Goal: Task Accomplishment & Management: Manage account settings

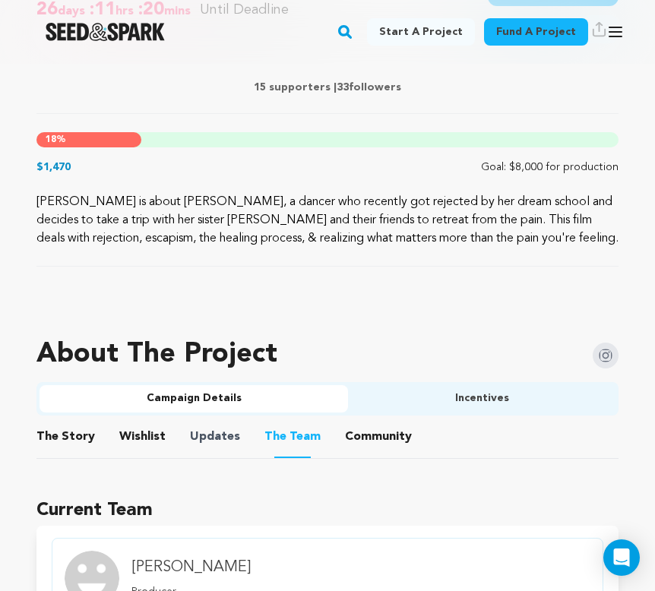
scroll to position [694, 0]
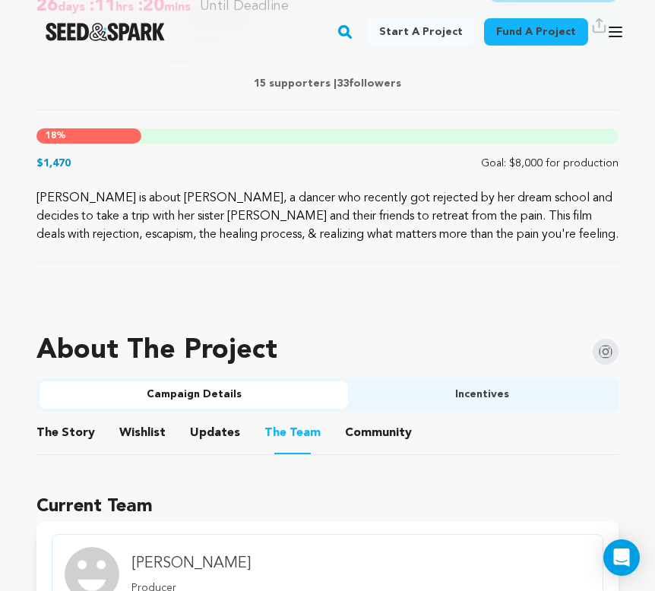
click at [453, 401] on button "Incentives" at bounding box center [482, 395] width 268 height 27
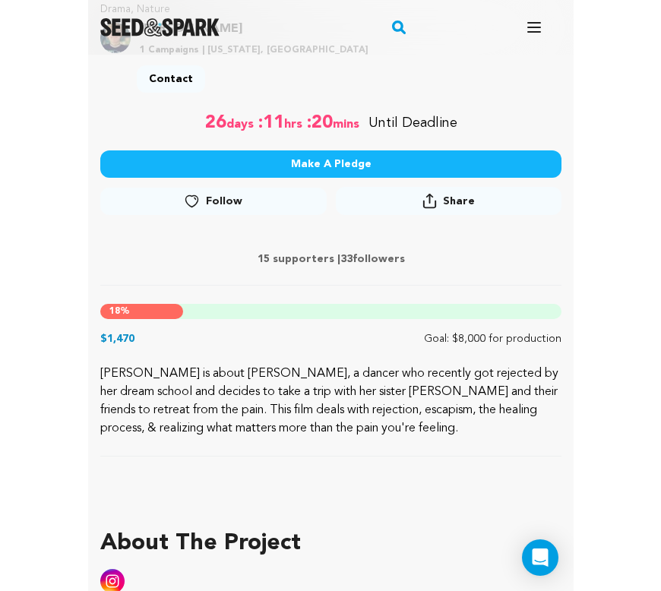
scroll to position [509, 0]
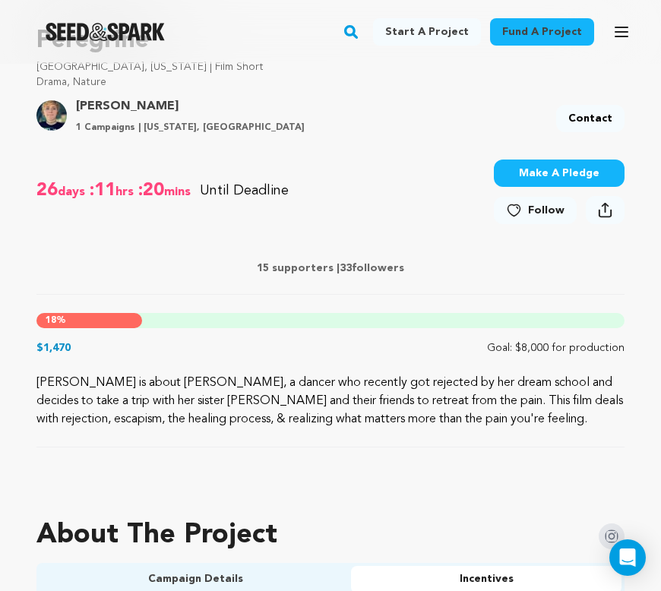
click at [601, 211] on icon at bounding box center [605, 210] width 14 height 16
click at [633, 36] on button "Open main menu" at bounding box center [622, 32] width 30 height 30
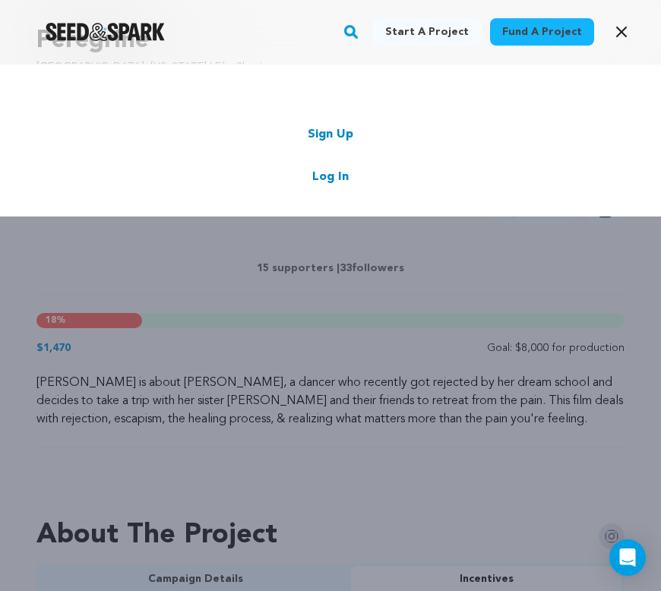
click at [337, 171] on link "Log In" at bounding box center [330, 177] width 36 height 18
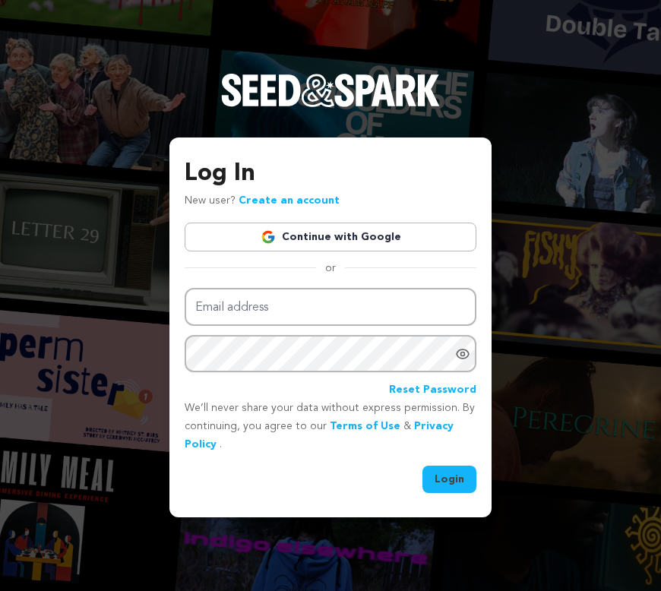
click at [375, 232] on link "Continue with Google" at bounding box center [331, 237] width 292 height 29
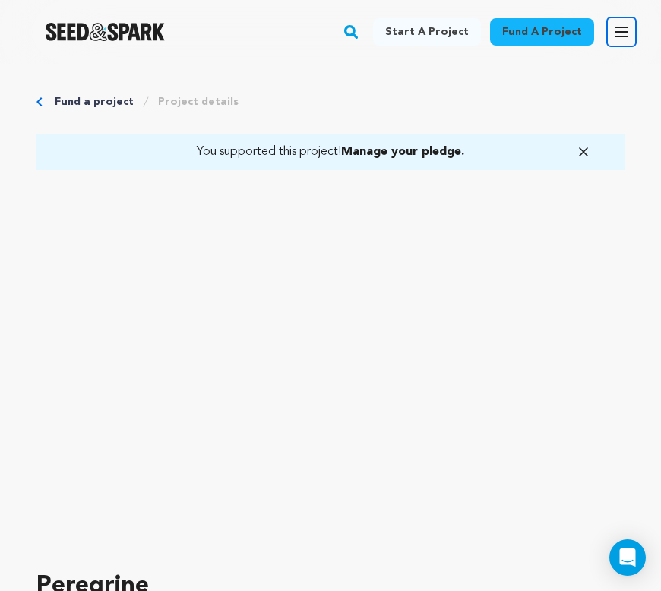
click at [630, 26] on icon "button" at bounding box center [622, 32] width 18 height 18
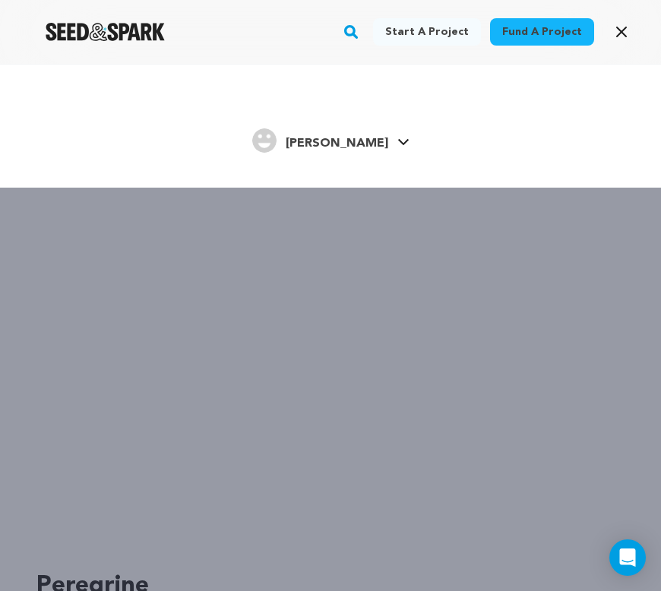
click at [398, 144] on icon at bounding box center [404, 142] width 12 height 8
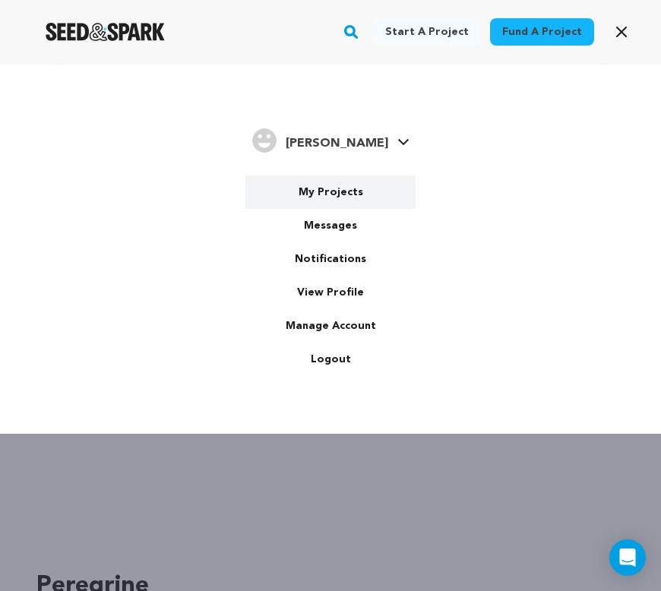
click at [340, 195] on link "My Projects" at bounding box center [331, 192] width 170 height 33
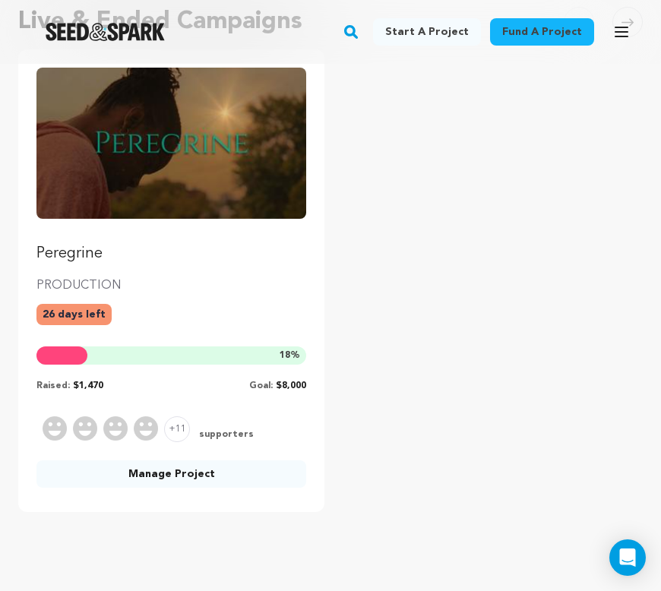
scroll to position [124, 0]
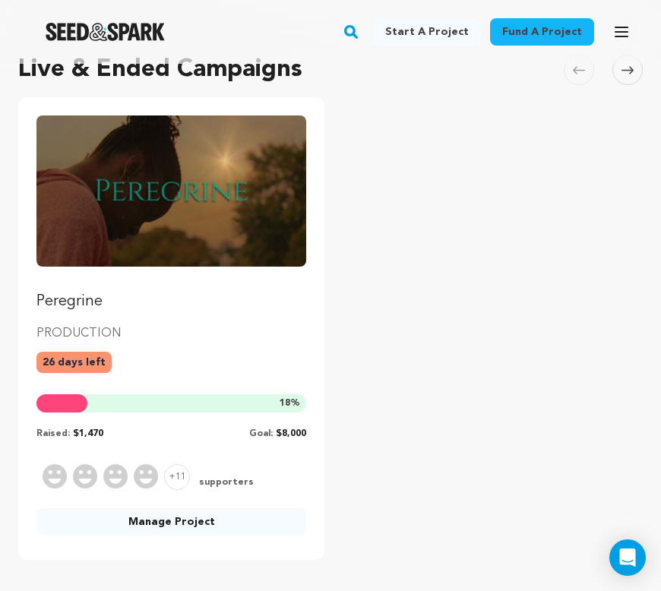
click at [294, 139] on img "Fund Peregrine" at bounding box center [171, 191] width 270 height 151
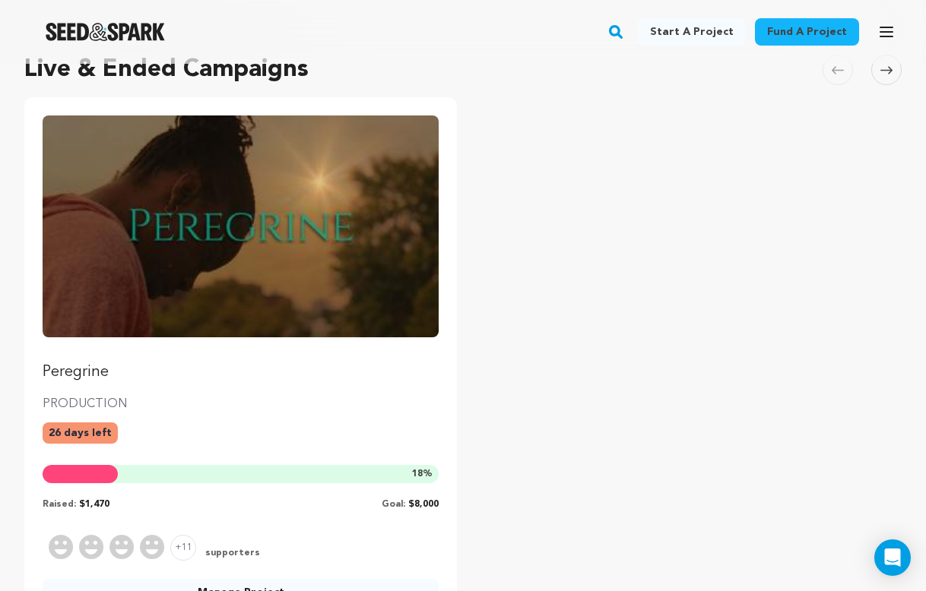
scroll to position [212, 0]
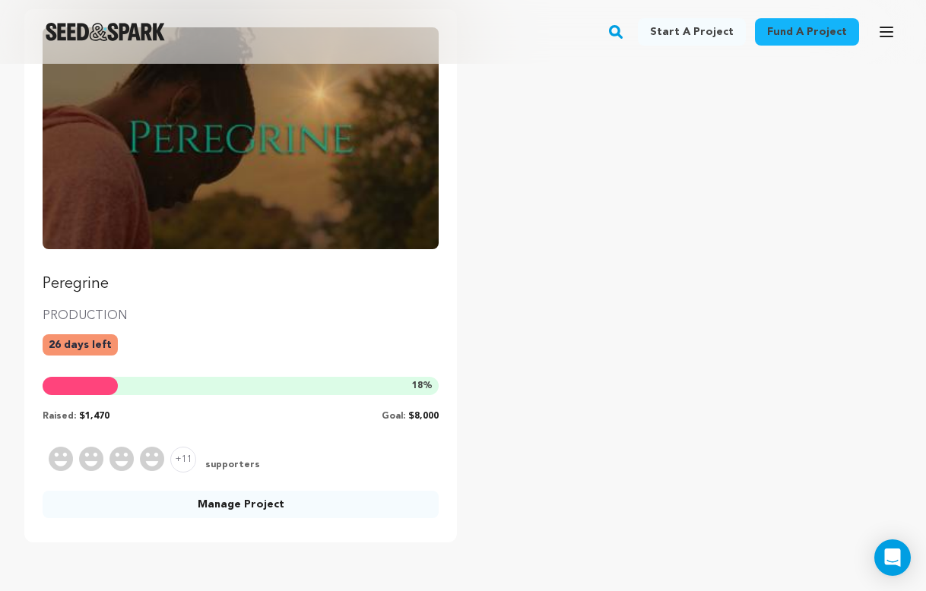
click at [331, 510] on link "Manage Project" at bounding box center [241, 504] width 396 height 27
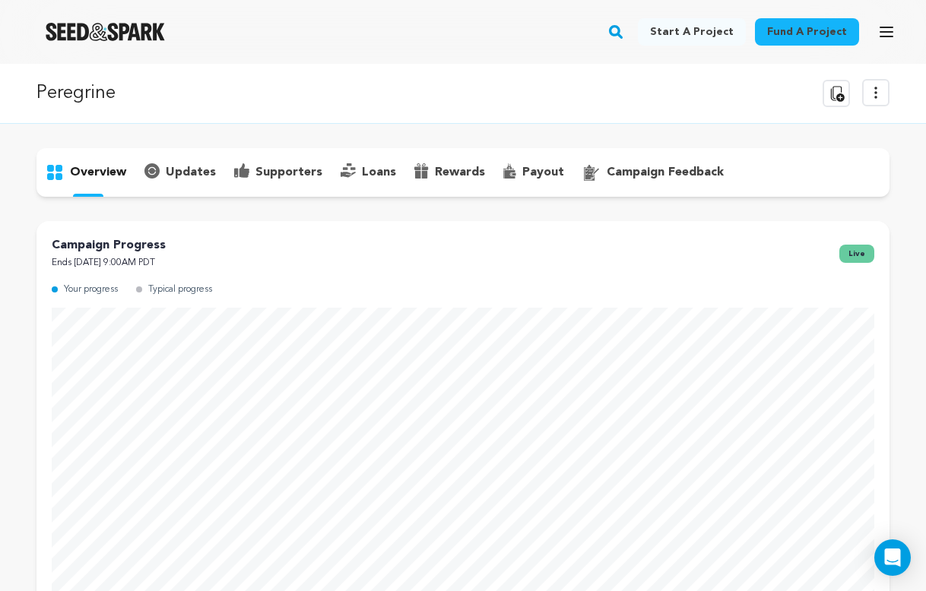
click at [879, 86] on icon at bounding box center [876, 93] width 18 height 18
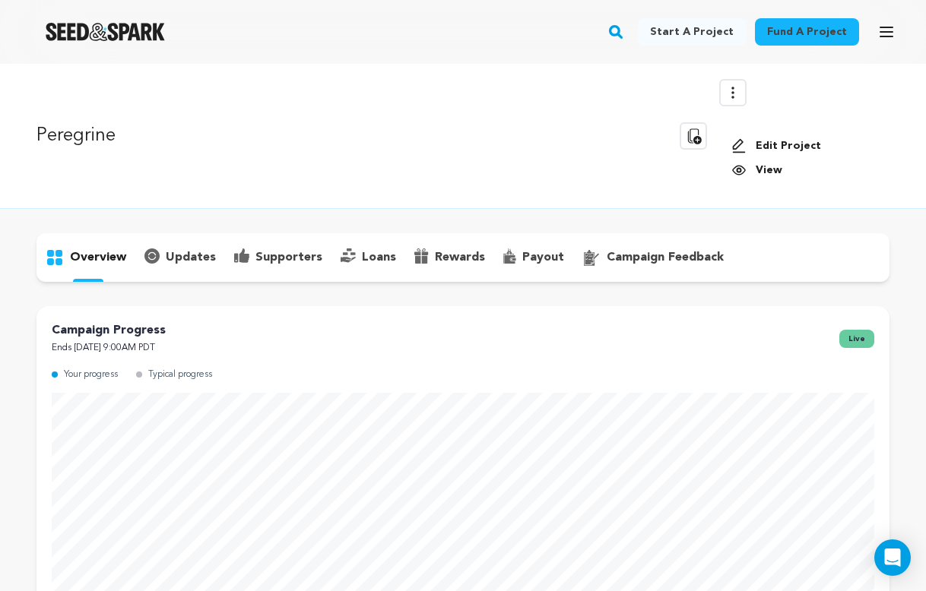
click at [791, 135] on div "Edit Project View" at bounding box center [804, 158] width 170 height 64
click at [791, 144] on link "Edit Project" at bounding box center [804, 145] width 146 height 15
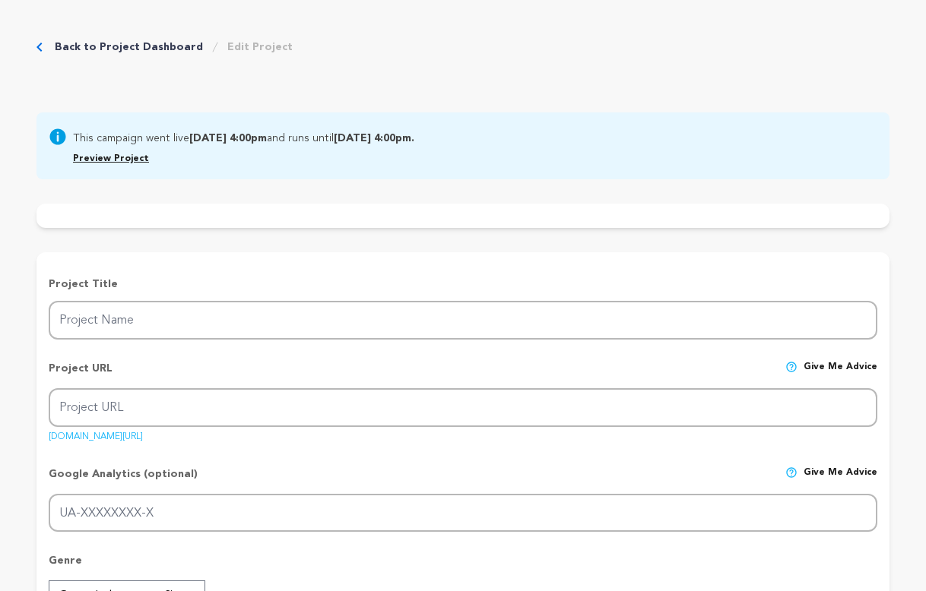
type input "Peregrine"
type input "peregrine"
type input "After facing rejection from her dream dance school, Prudence takes a trip with …"
type textarea "[PERSON_NAME] is about [PERSON_NAME], a dancer who recently got rejected by her…"
type textarea "Peregrine offers a new take on the cycle of healing through the eyes of [PERSON…"
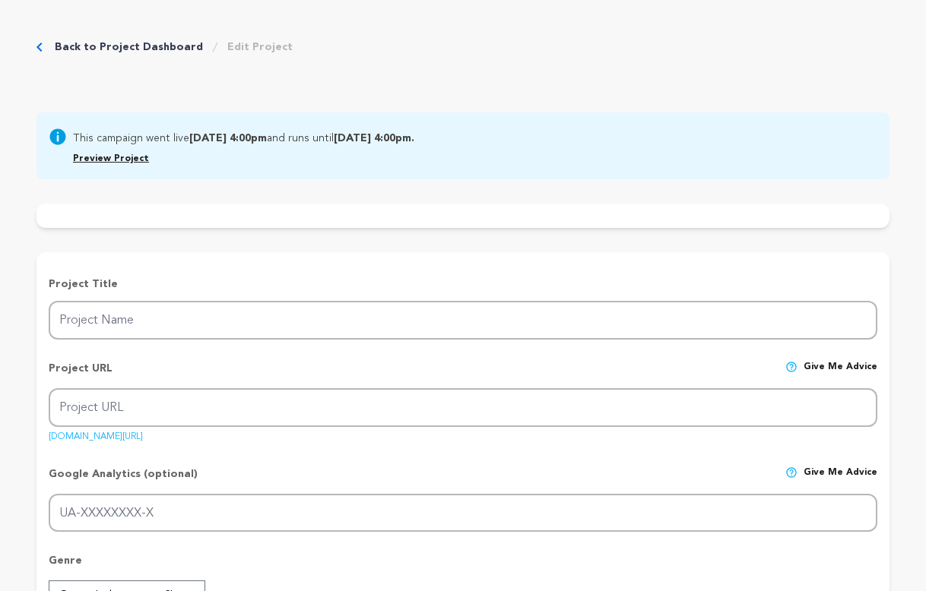
type textarea "I am a graduate from the Texas State University film program as well as the Cre…"
radio input "true"
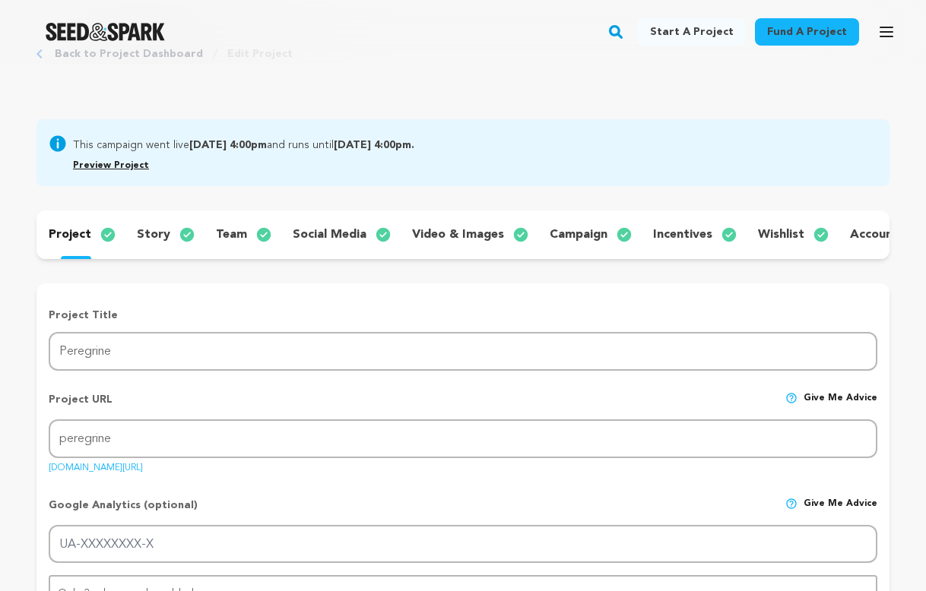
scroll to position [73, 0]
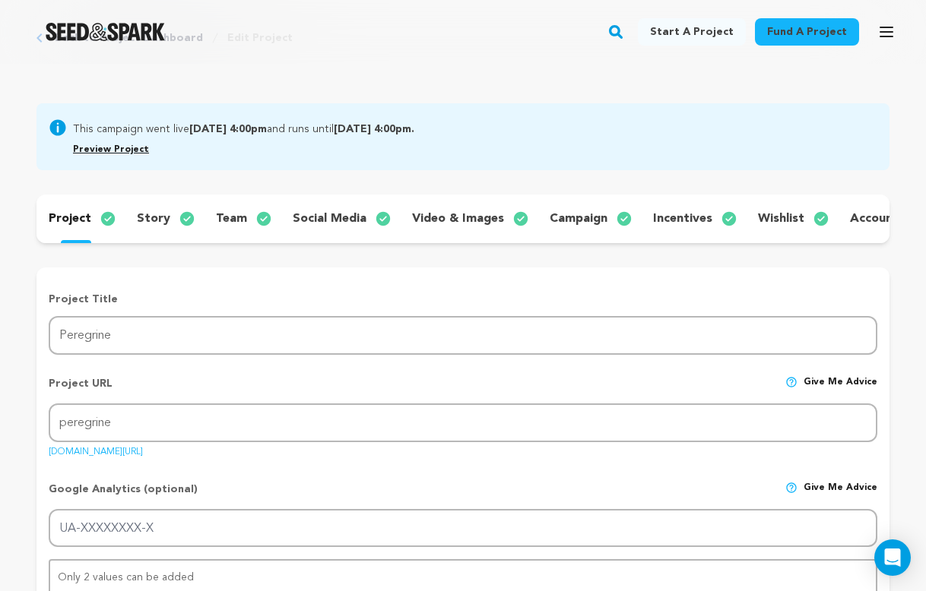
click at [85, 38] on img "Seed&Spark Homepage" at bounding box center [105, 32] width 119 height 18
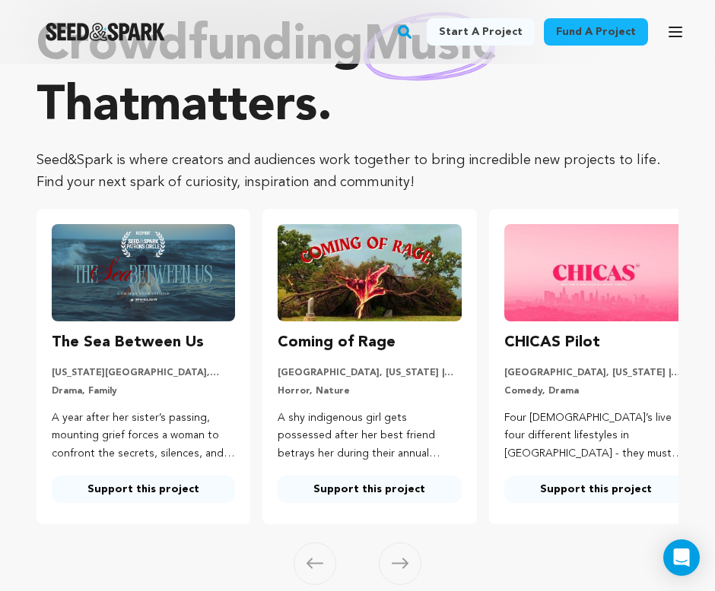
scroll to position [90, 0]
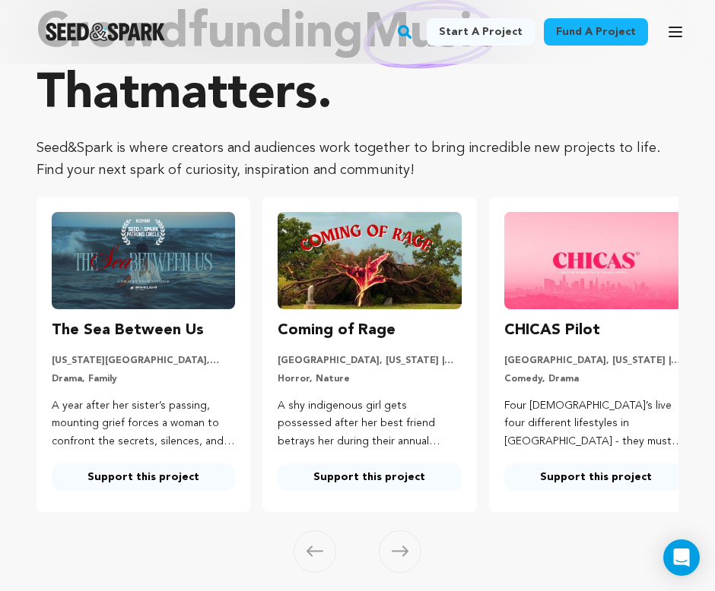
click at [414, 31] on rect "button" at bounding box center [404, 32] width 18 height 18
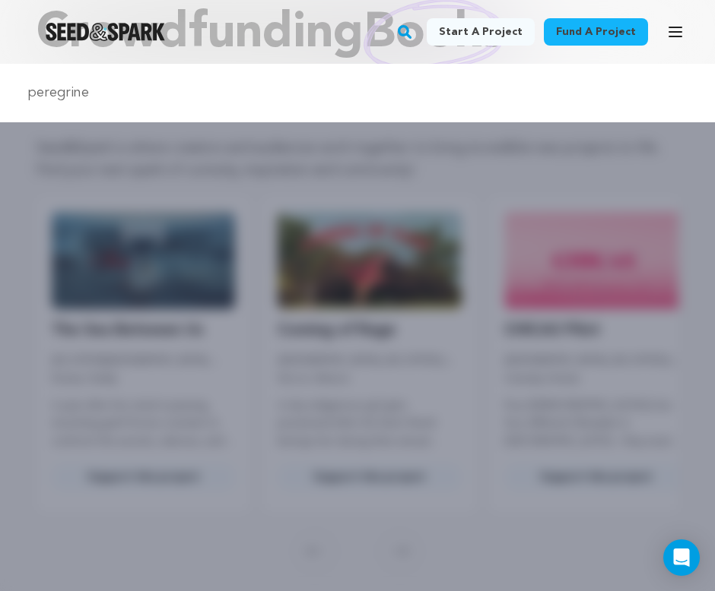
type input "peregrine"
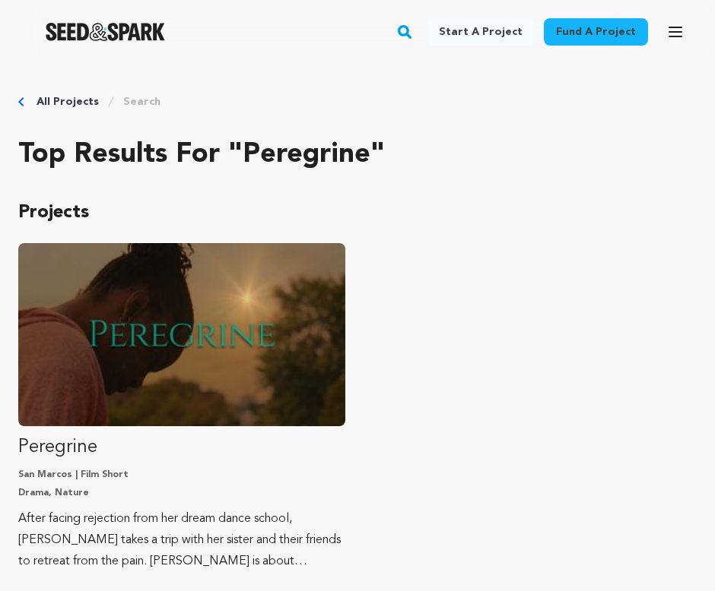
click at [243, 380] on img "Fund Peregrine" at bounding box center [181, 334] width 327 height 183
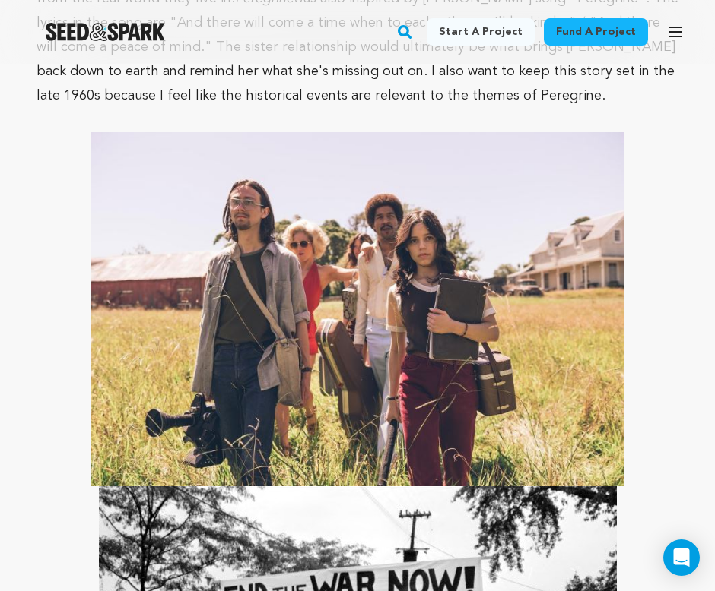
scroll to position [2716, 0]
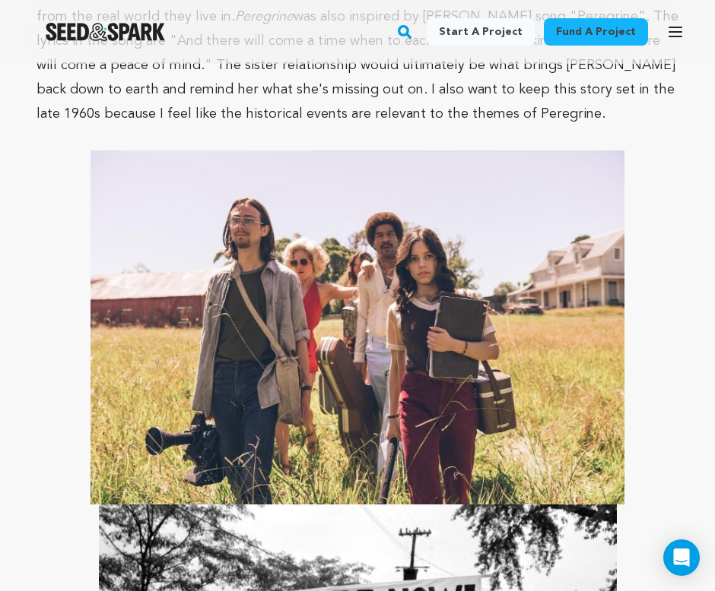
click at [566, 337] on img at bounding box center [357, 328] width 534 height 354
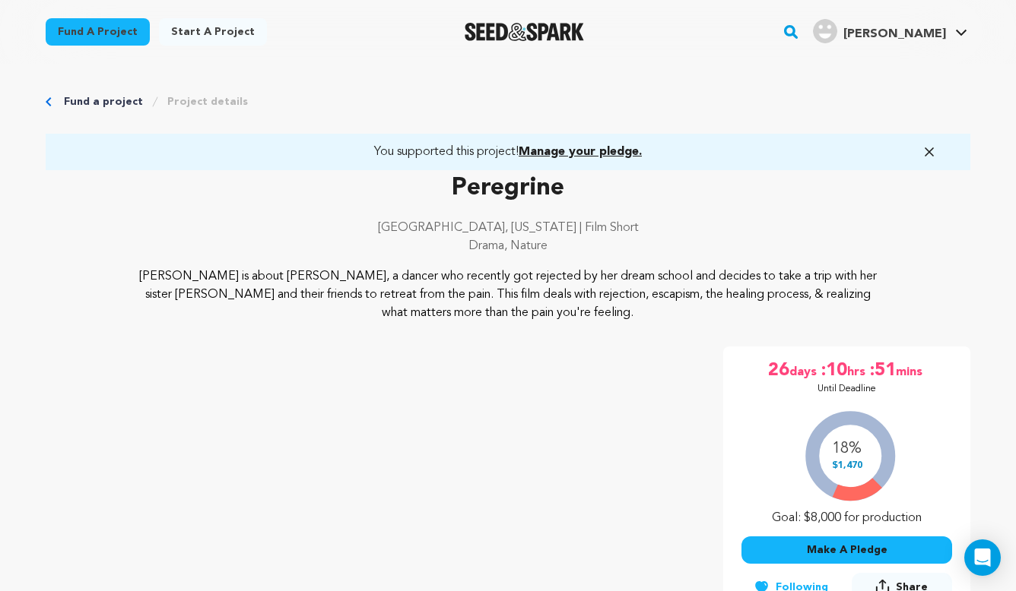
scroll to position [249, 0]
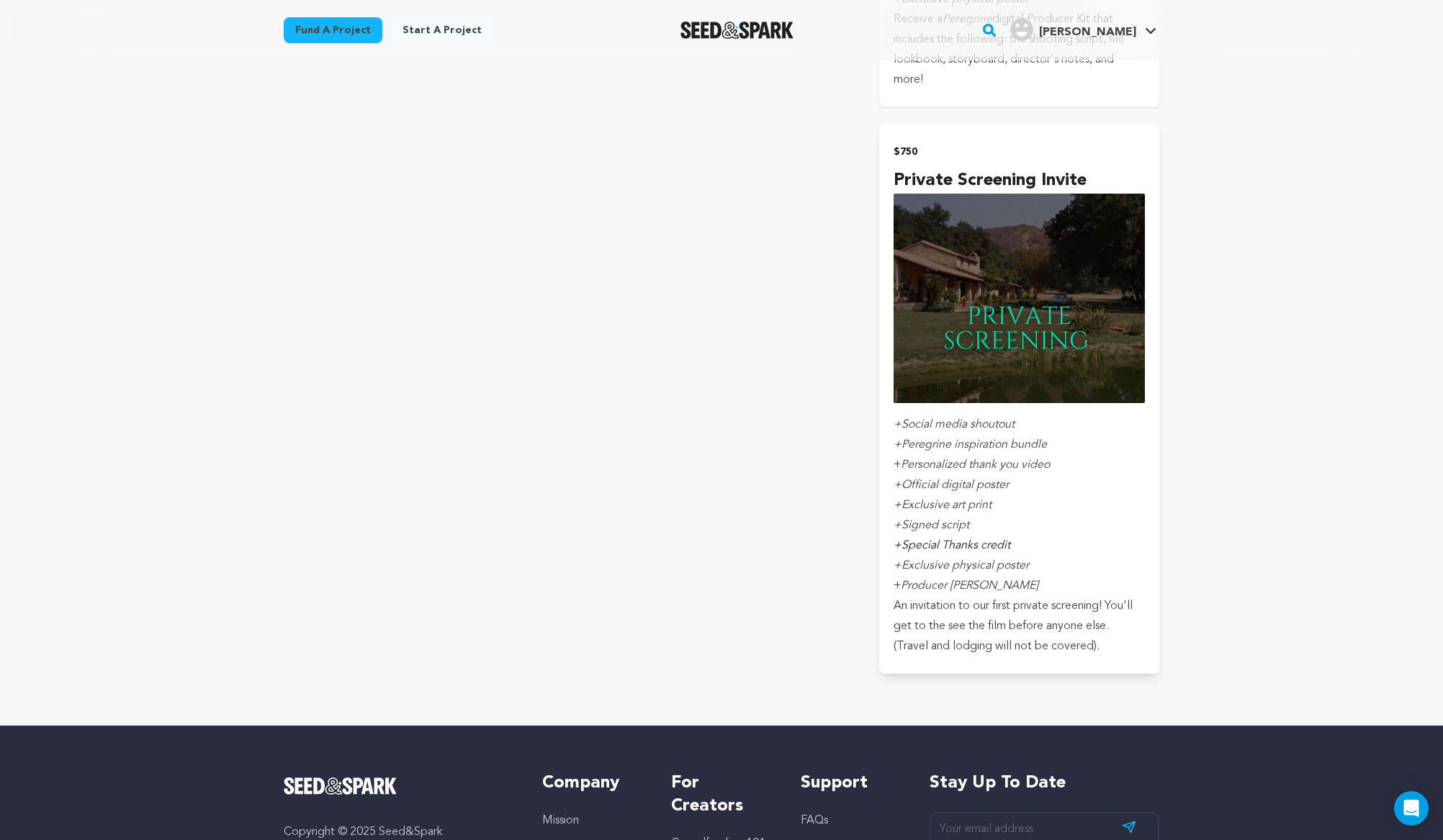
scroll to position [5660, 0]
